Goal: Entertainment & Leisure: Consume media (video, audio)

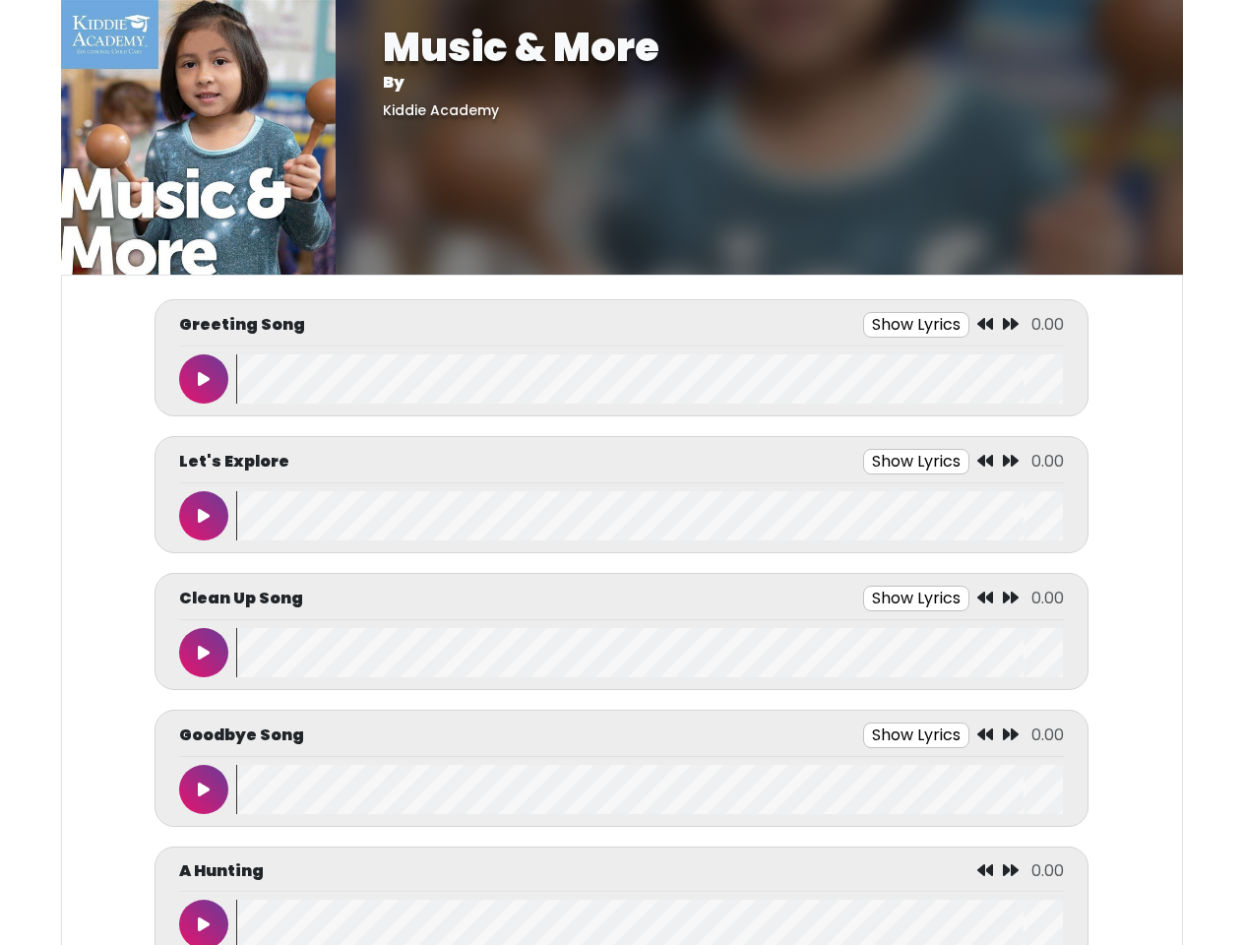
click at [916, 325] on button "Show Lyrics" at bounding box center [916, 325] width 106 height 26
click at [986, 325] on icon at bounding box center [985, 324] width 16 height 16
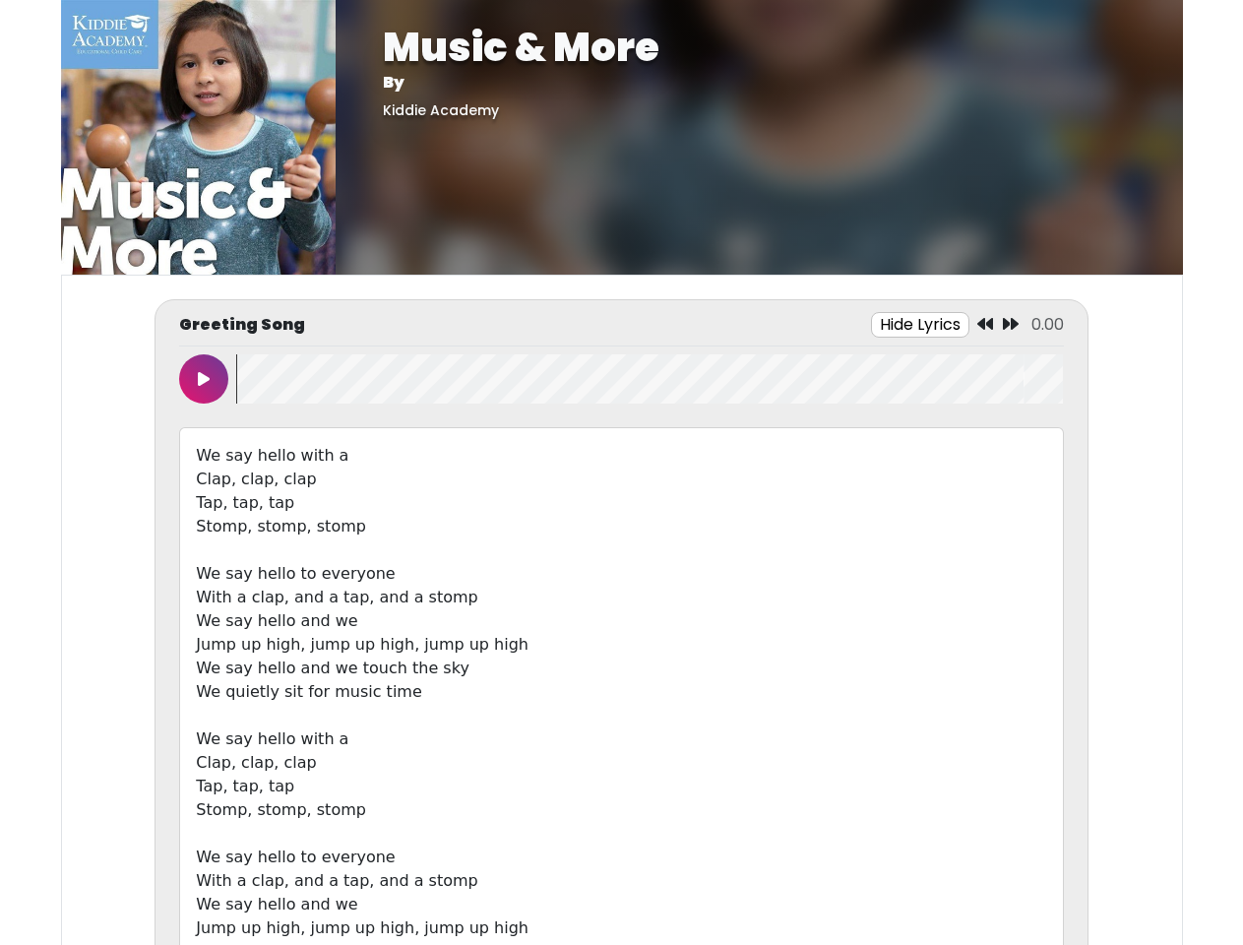
click at [1010, 325] on icon at bounding box center [1011, 324] width 16 height 16
click at [204, 379] on icon at bounding box center [204, 379] width 12 height 16
click at [649, 379] on wave at bounding box center [649, 378] width 826 height 49
click at [916, 461] on div "We say hello with a Clap, clap, clap Tap, tap, tap Stomp, stomp, stomp We say h…" at bounding box center [621, 715] width 884 height 577
click at [986, 461] on div "We say hello with a Clap, clap, clap Tap, tap, tap Stomp, stomp, stomp We say h…" at bounding box center [621, 715] width 884 height 577
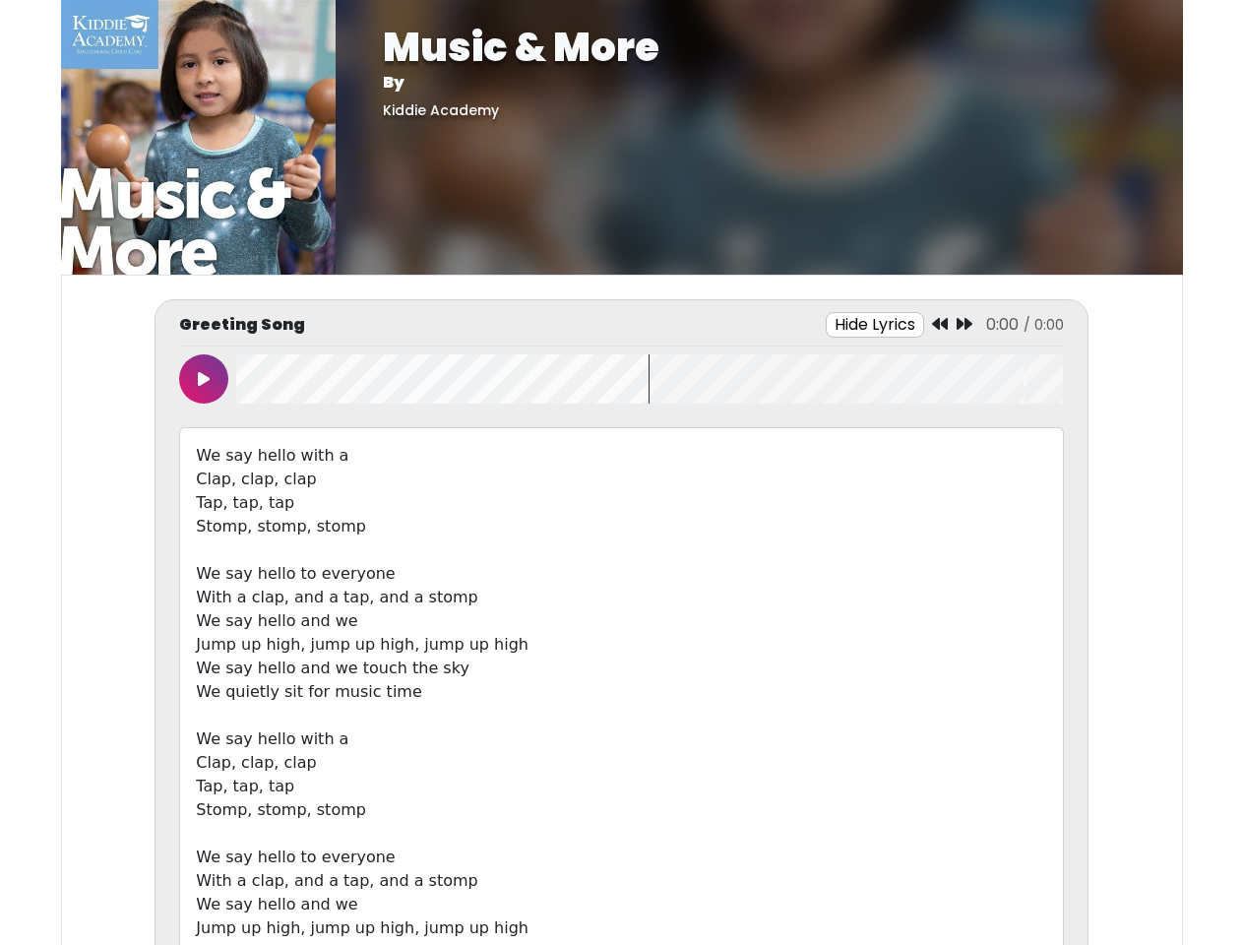
click at [1010, 461] on div "We say hello with a Clap, clap, clap Tap, tap, tap Stomp, stomp, stomp We say h…" at bounding box center [621, 715] width 884 height 577
click at [204, 516] on div "We say hello with a Clap, clap, clap Tap, tap, tap Stomp, stomp, stomp We say h…" at bounding box center [621, 715] width 884 height 577
click at [649, 516] on div "We say hello with a Clap, clap, clap Tap, tap, tap Stomp, stomp, stomp We say h…" at bounding box center [621, 715] width 884 height 577
